Goal: Task Accomplishment & Management: Use online tool/utility

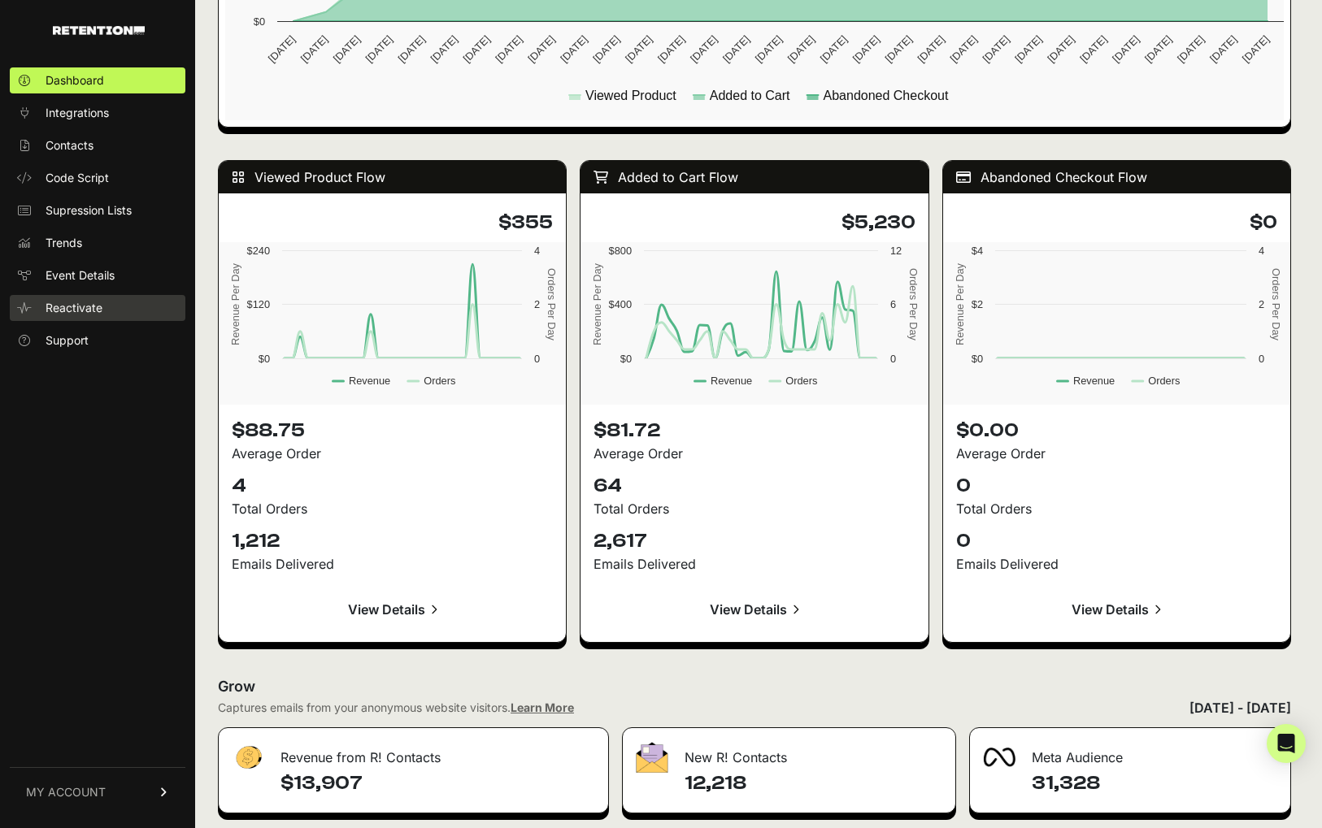
scroll to position [1352, 0]
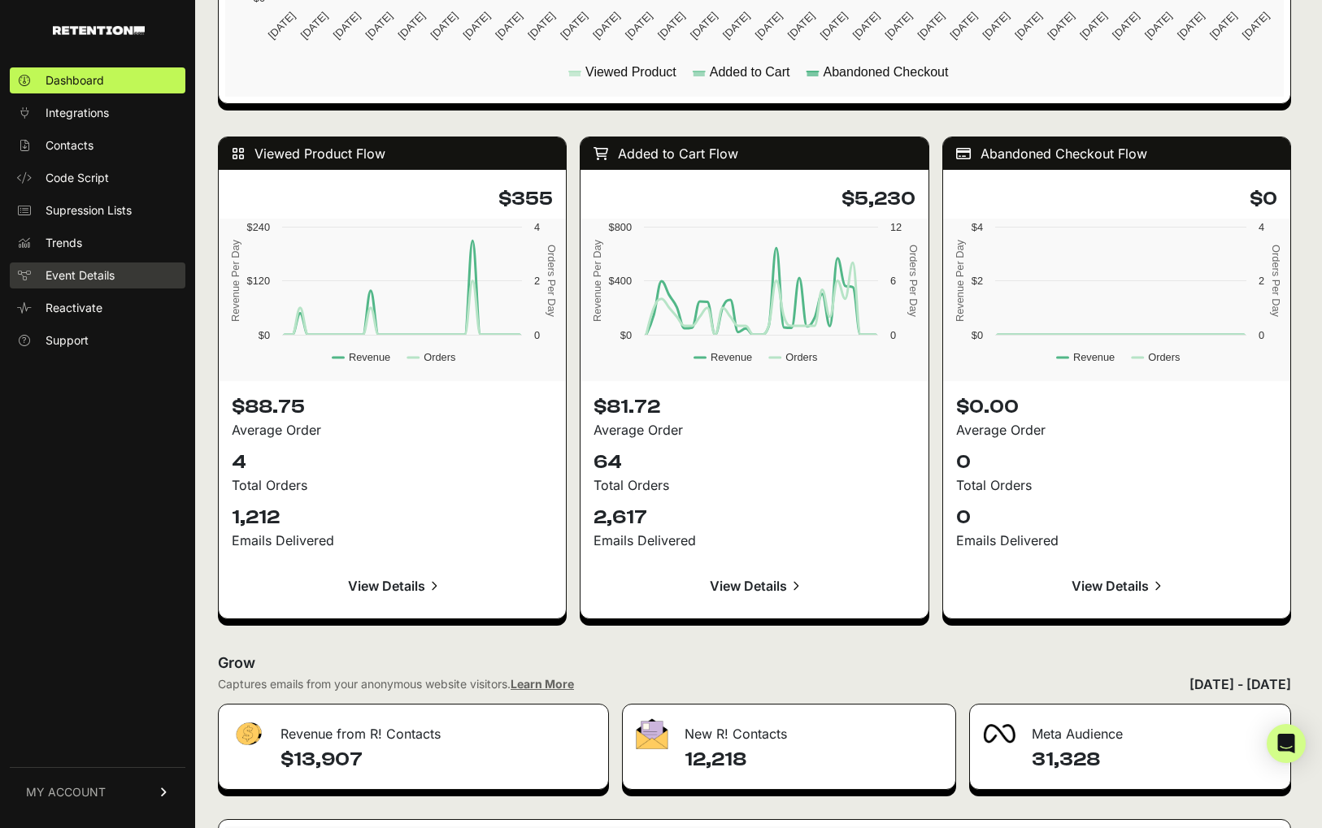
click at [61, 283] on span "Event Details" at bounding box center [80, 275] width 69 height 16
click at [78, 277] on span "Event Details" at bounding box center [80, 275] width 69 height 16
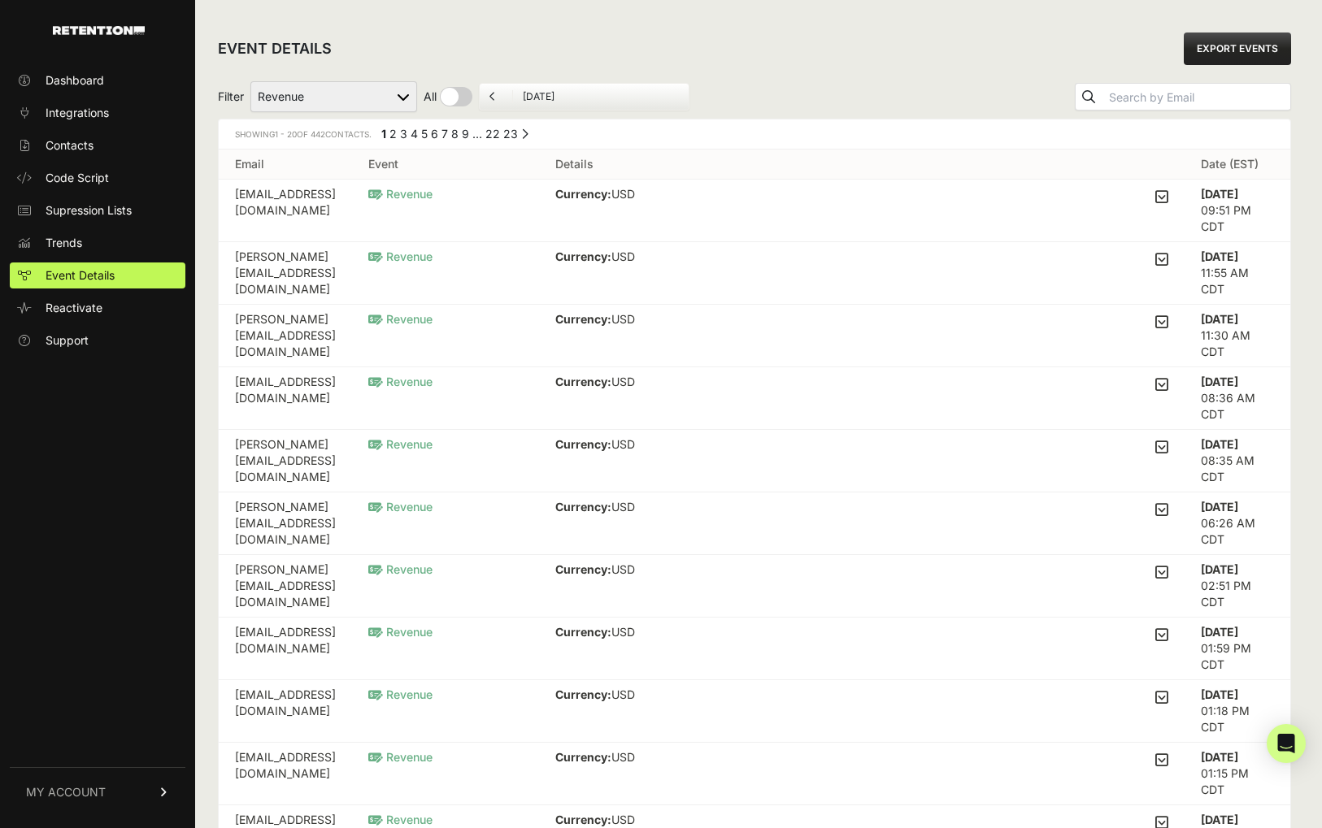
click at [402, 90] on select "Added to Cart Reclaim Checkout Started Reclaim Revenue Viewed Product Reclaim" at bounding box center [333, 96] width 167 height 31
click at [1168, 199] on icon at bounding box center [1161, 196] width 13 height 15
click at [0, 0] on input "checkbox" at bounding box center [0, 0] width 0 height 0
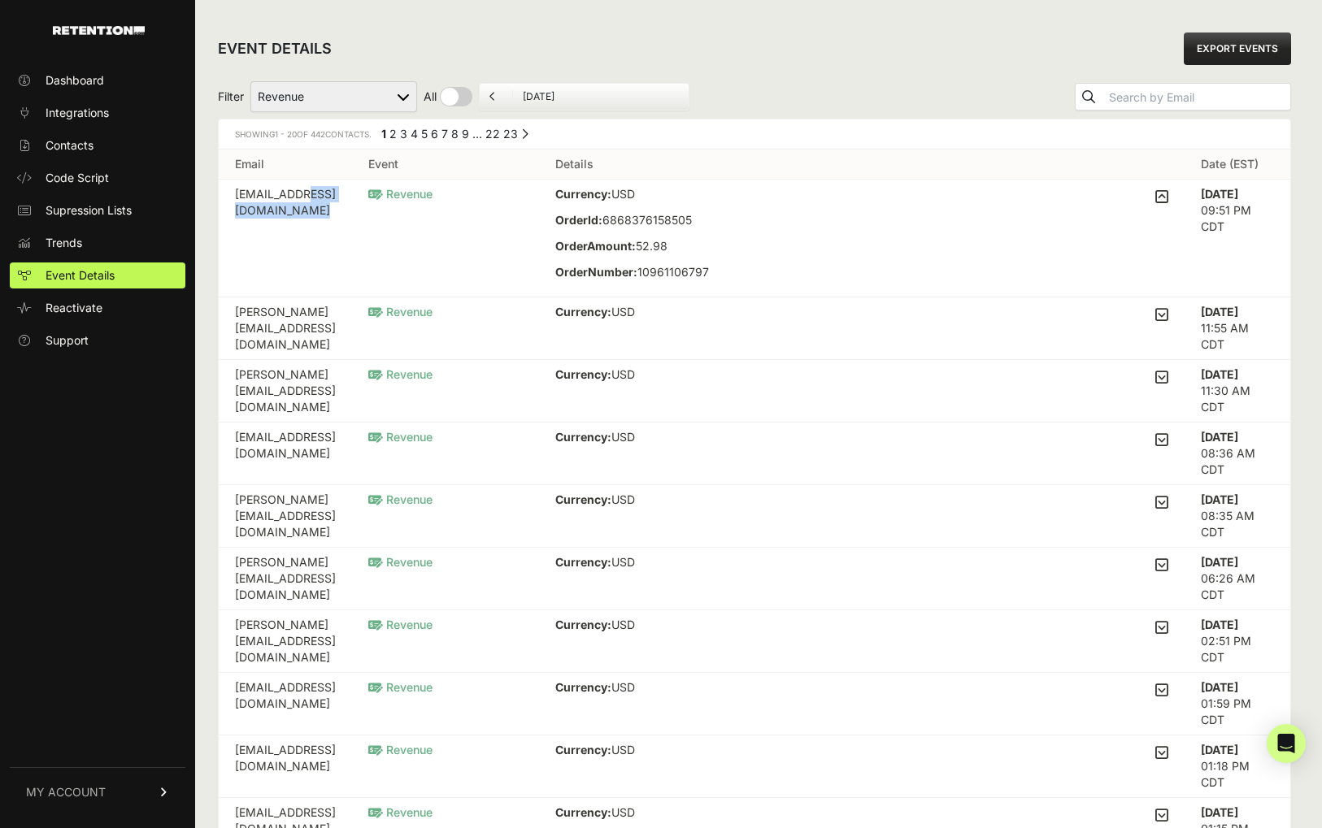
drag, startPoint x: 355, startPoint y: 193, endPoint x: 223, endPoint y: 201, distance: 132.7
click at [223, 201] on td "m.mcph@utexas.edu" at bounding box center [285, 239] width 133 height 118
copy td "m.mcph@utexas.edu"
